Goal: Task Accomplishment & Management: Complete application form

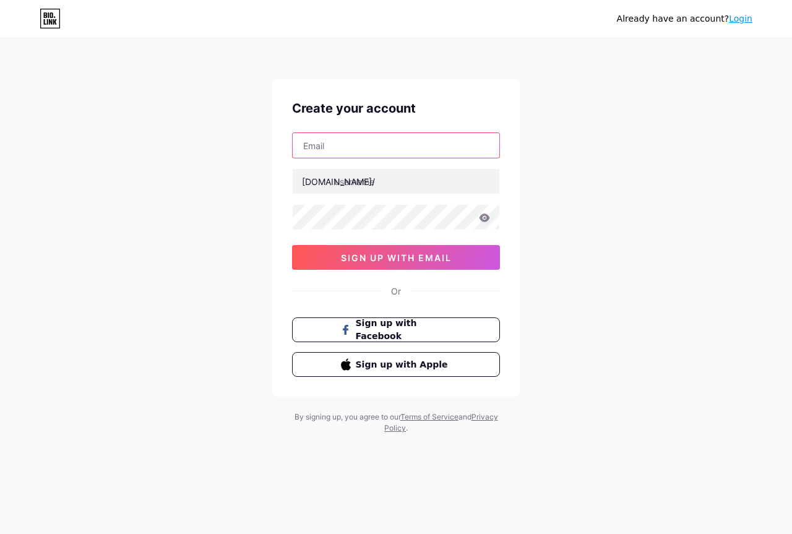
click at [374, 150] on input "text" at bounding box center [396, 145] width 207 height 25
type input "[EMAIL_ADDRESS][DOMAIN_NAME]"
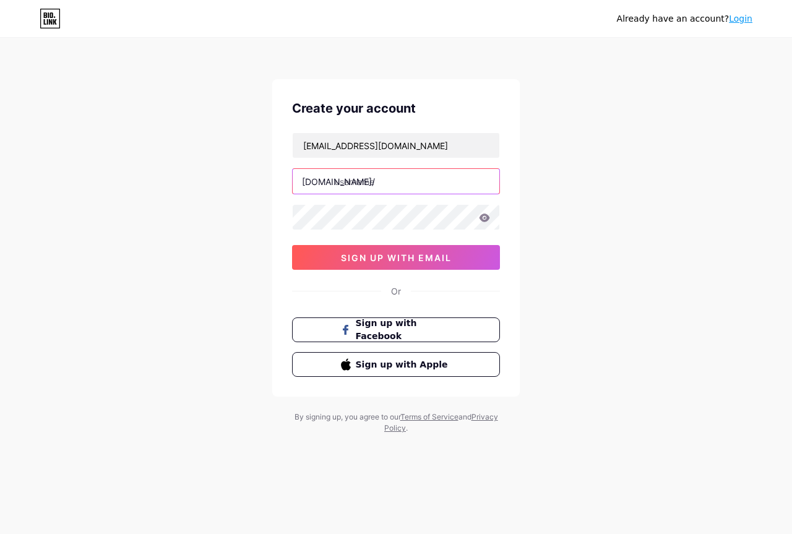
click at [393, 187] on input "text" at bounding box center [396, 181] width 207 height 25
type input "chapolbarma2025"
click at [485, 218] on icon at bounding box center [485, 218] width 11 height 8
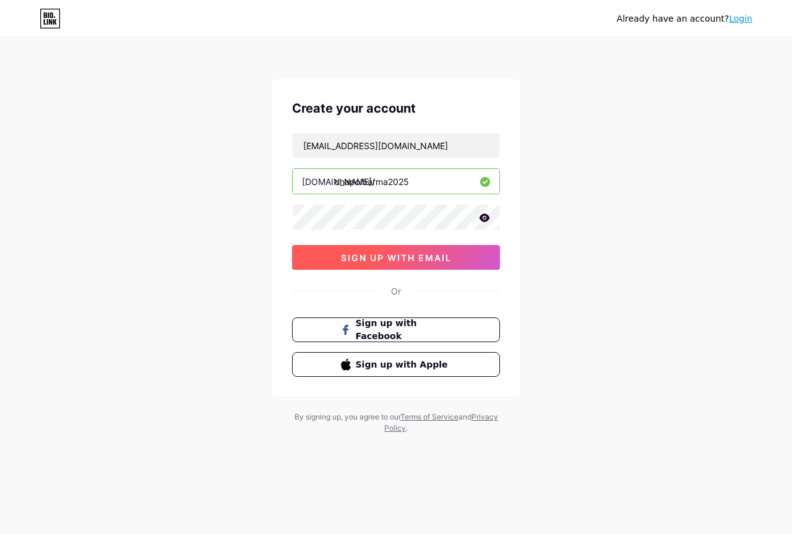
click at [445, 260] on span "sign up with email" at bounding box center [396, 258] width 111 height 11
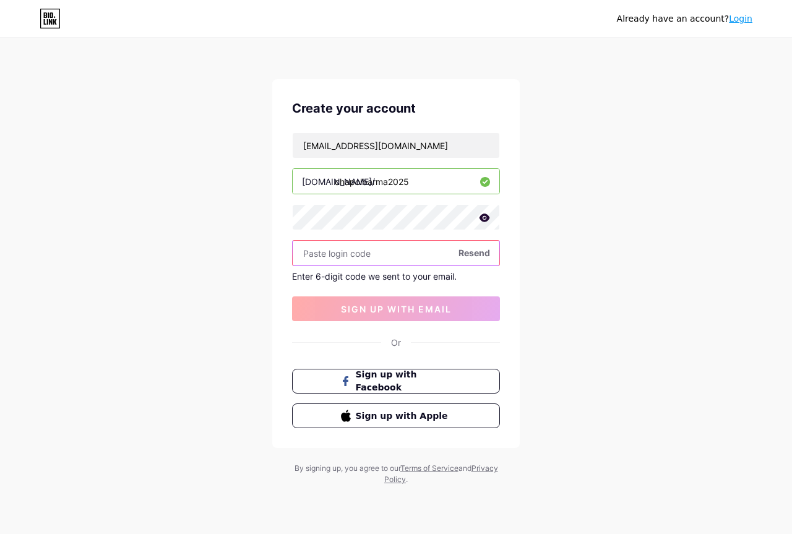
click at [376, 254] on input "text" at bounding box center [396, 253] width 207 height 25
click at [488, 215] on icon at bounding box center [484, 218] width 11 height 9
click at [464, 254] on span "Resend" at bounding box center [475, 252] width 32 height 13
click at [417, 258] on input "text" at bounding box center [396, 253] width 207 height 25
